Goal: Find contact information: Obtain details needed to contact an individual or organization

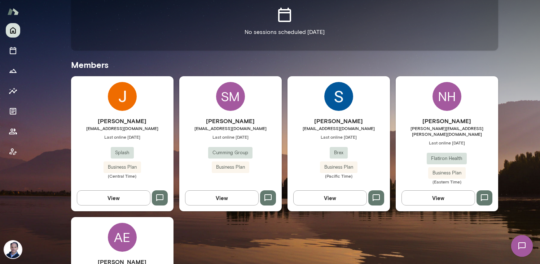
scroll to position [191, 0]
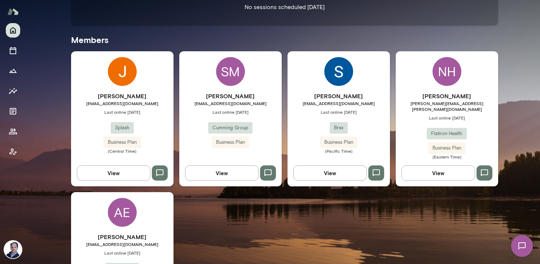
click at [336, 74] on img at bounding box center [338, 71] width 29 height 29
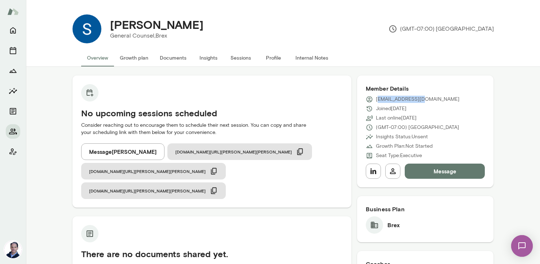
drag, startPoint x: 419, startPoint y: 98, endPoint x: 377, endPoint y: 100, distance: 41.5
click at [377, 100] on p "[EMAIL_ADDRESS][DOMAIN_NAME]" at bounding box center [418, 99] width 84 height 7
drag, startPoint x: 376, startPoint y: 99, endPoint x: 432, endPoint y: 98, distance: 56.2
click at [432, 98] on div "[EMAIL_ADDRESS][DOMAIN_NAME]" at bounding box center [425, 99] width 119 height 7
copy p "[EMAIL_ADDRESS][DOMAIN_NAME]"
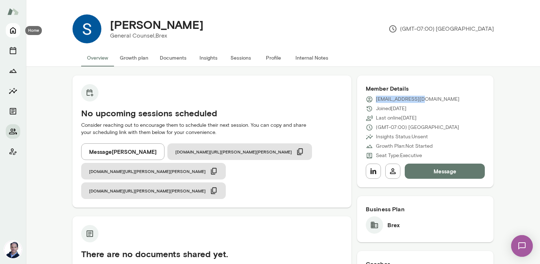
click at [16, 33] on icon "Home" at bounding box center [13, 30] width 9 height 9
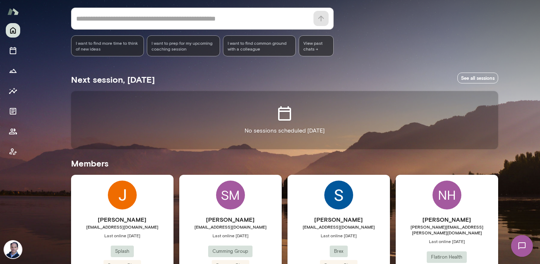
scroll to position [103, 0]
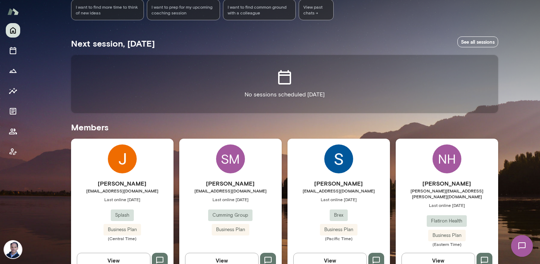
click at [305, 176] on div "[PERSON_NAME] [EMAIL_ADDRESS][DOMAIN_NAME] Last online [DATE] Brex Business Pla…" at bounding box center [338, 205] width 102 height 135
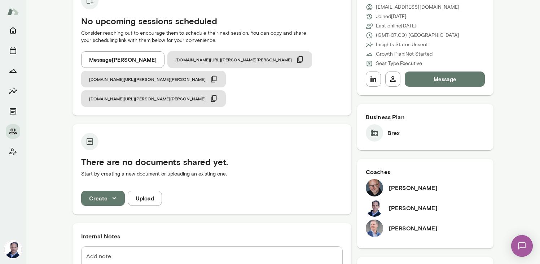
scroll to position [91, 0]
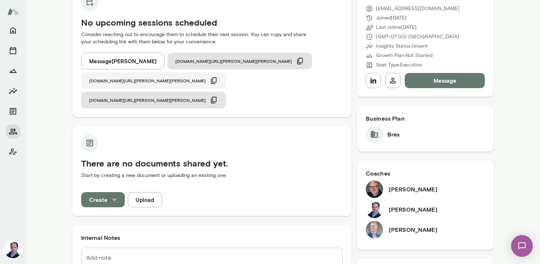
click at [218, 76] on icon "button" at bounding box center [214, 80] width 8 height 8
